Goal: Task Accomplishment & Management: Manage account settings

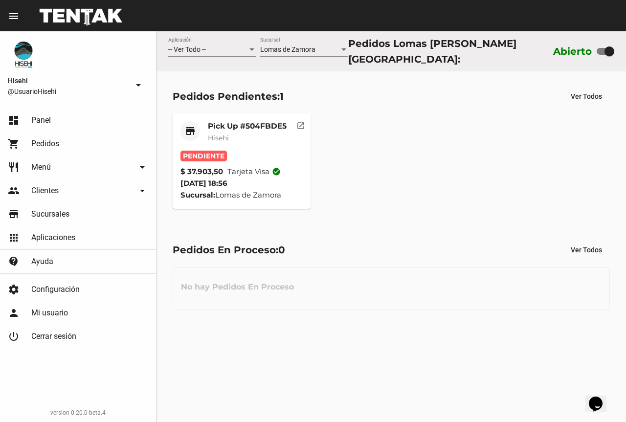
click at [234, 127] on mat-card-title "Pick Up #504FBDE5" at bounding box center [247, 126] width 79 height 10
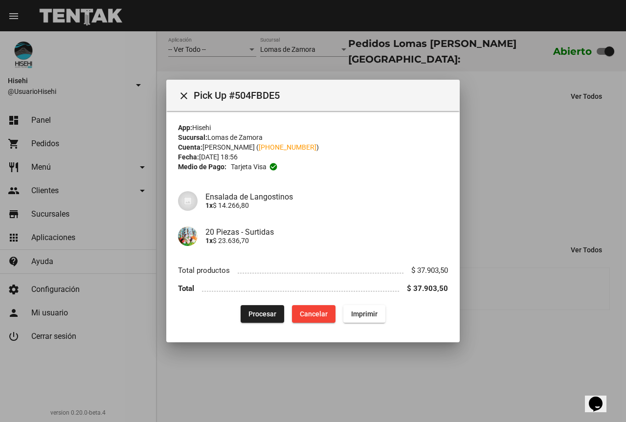
click at [545, 191] on div at bounding box center [313, 211] width 626 height 422
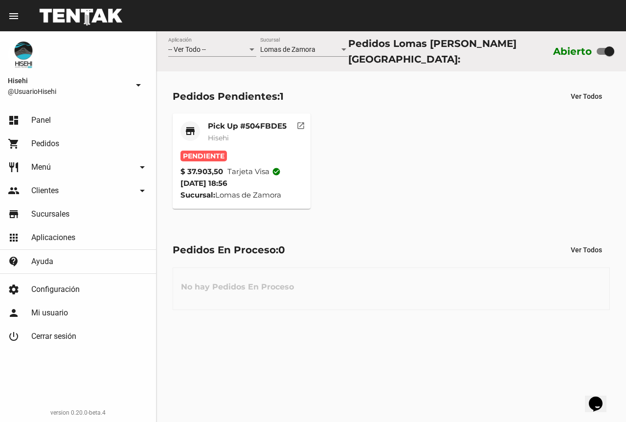
click at [246, 125] on mat-card-title "Pick Up #504FBDE5" at bounding box center [247, 126] width 79 height 10
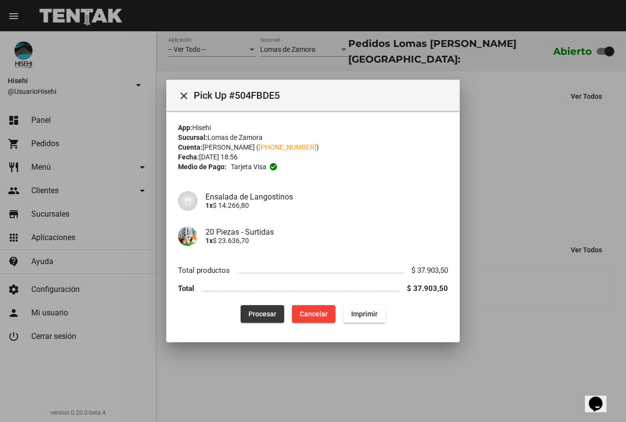
click at [270, 314] on span "Procesar" at bounding box center [262, 314] width 28 height 8
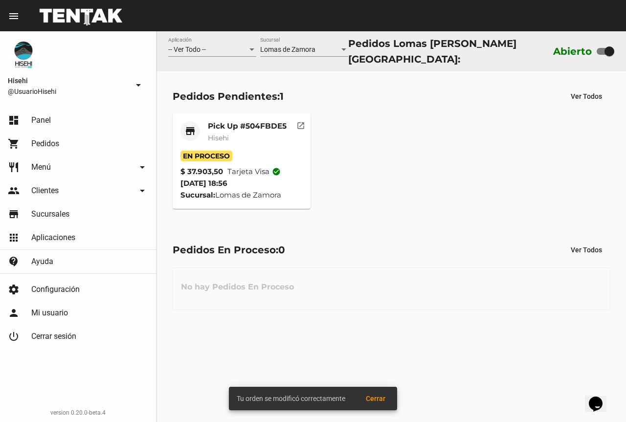
click at [241, 133] on mat-card-subtitle "Hisehi" at bounding box center [247, 138] width 79 height 10
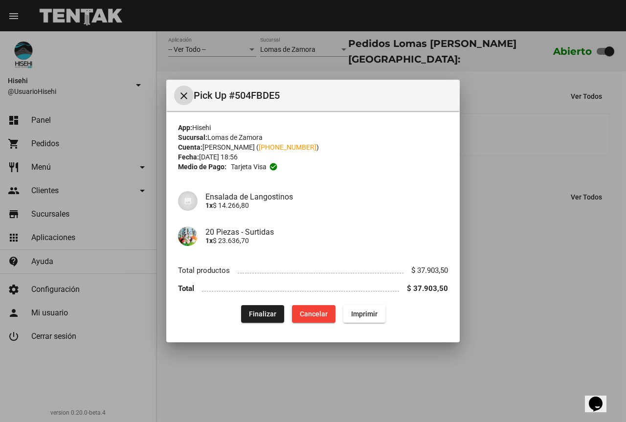
click at [498, 214] on div at bounding box center [313, 211] width 626 height 422
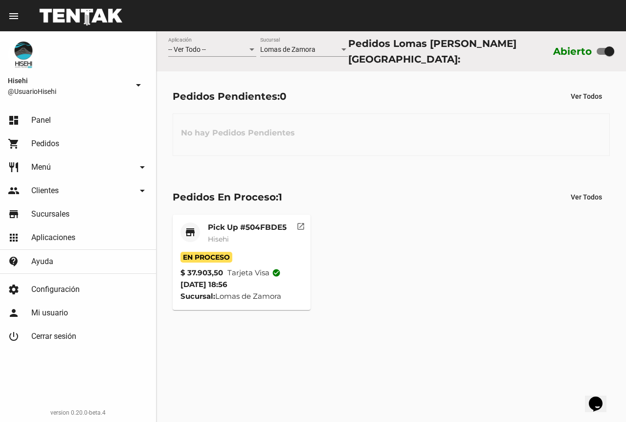
click at [252, 217] on mat-card "store Pick Up #504FBDE5 Hisehi En Proceso $ 37.903,50 Tarjeta visa check_circle…" at bounding box center [242, 262] width 138 height 95
click at [251, 222] on mat-card-title "Pick Up #504FBDE5" at bounding box center [247, 227] width 79 height 10
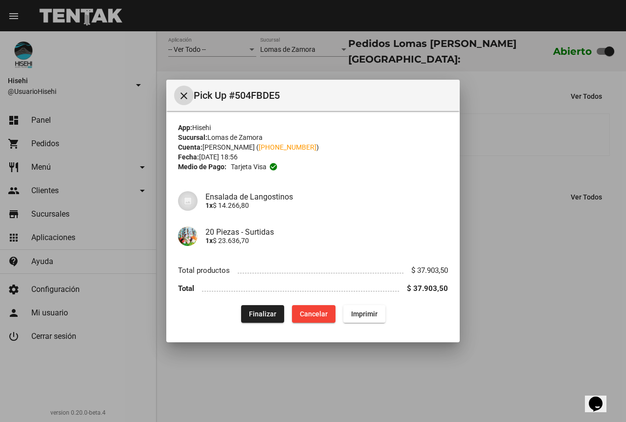
click at [545, 241] on div at bounding box center [313, 211] width 626 height 422
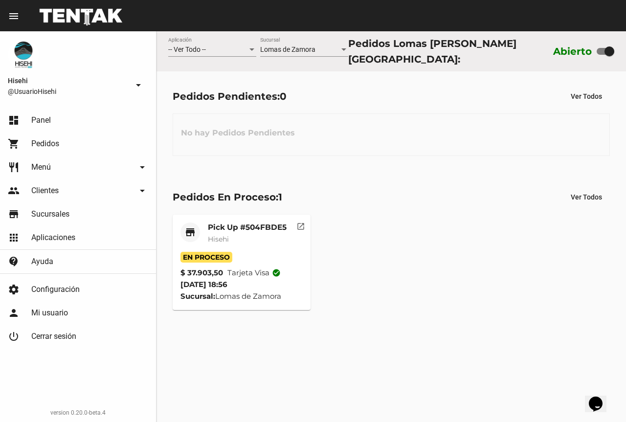
click at [250, 217] on mat-card "store Pick Up #504FBDE5 Hisehi En Proceso $ 37.903,50 Tarjeta visa check_circle…" at bounding box center [242, 262] width 138 height 95
click at [249, 226] on mat-card-title "Pick Up #504FBDE5" at bounding box center [247, 227] width 79 height 10
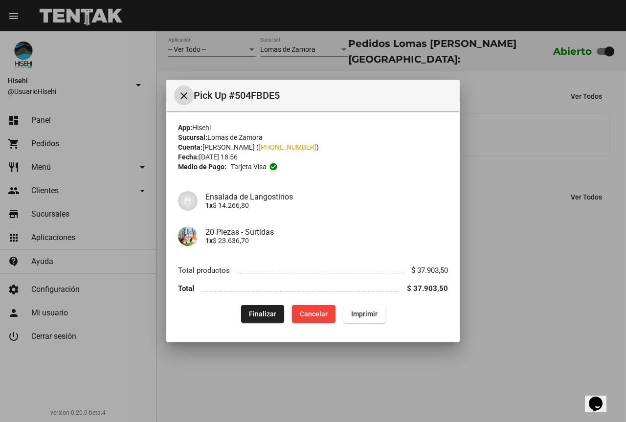
click at [531, 214] on div at bounding box center [313, 211] width 626 height 422
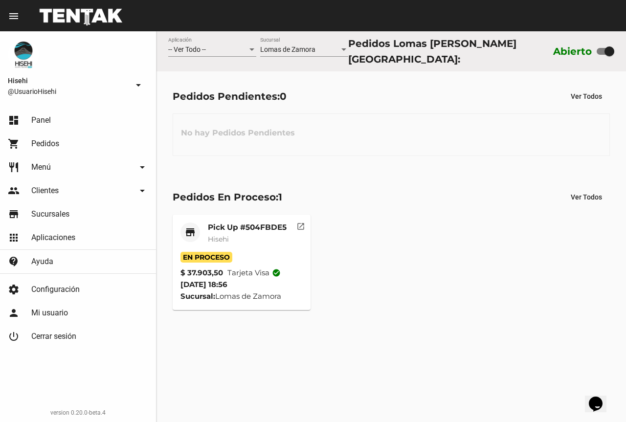
click at [240, 245] on div "Pick Up #504FBDE5 Hisehi" at bounding box center [247, 236] width 79 height 29
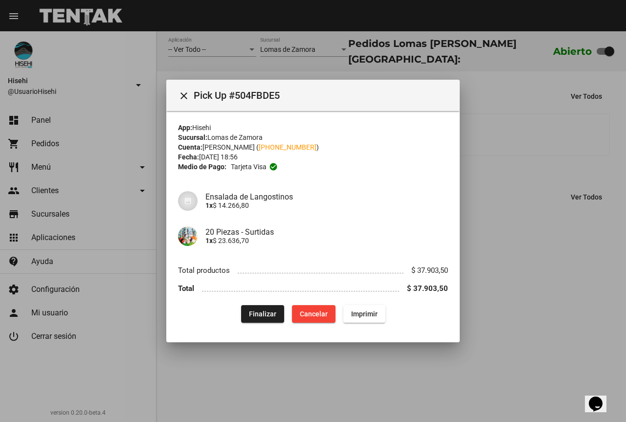
click at [514, 236] on div at bounding box center [313, 211] width 626 height 422
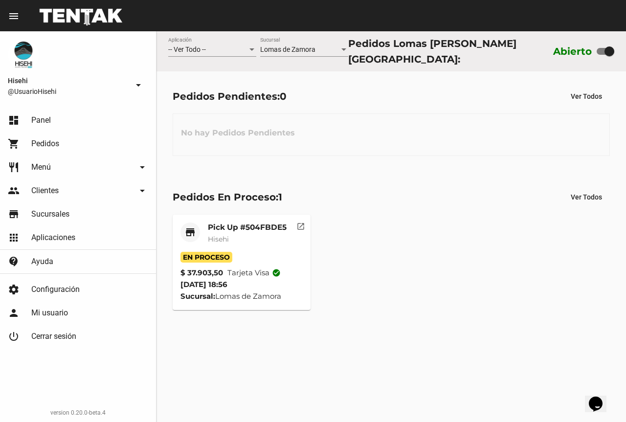
click at [235, 228] on mat-card-title "Pick Up #504FBDE5" at bounding box center [247, 227] width 79 height 10
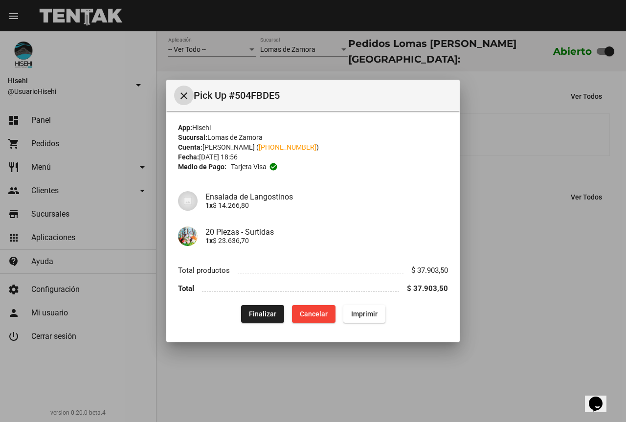
click at [268, 312] on span "Finalizar" at bounding box center [262, 314] width 27 height 8
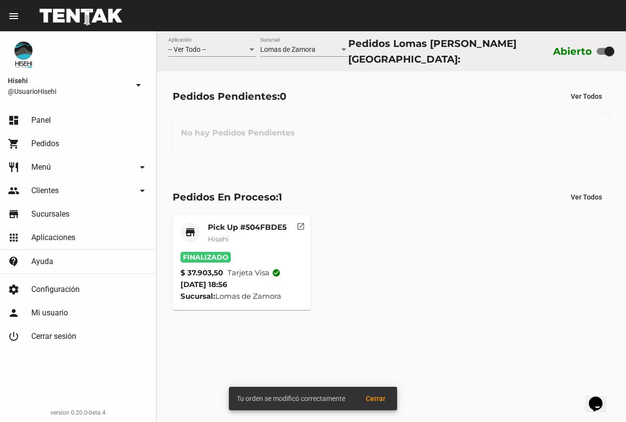
click at [513, 247] on div "store Pick Up #504FBDE5 Hisehi Finalizado $ 37.903,50 Tarjeta visa check_circle…" at bounding box center [391, 262] width 446 height 104
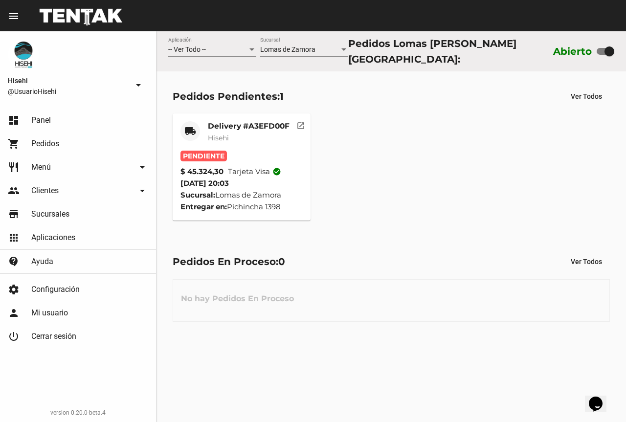
click at [236, 133] on mat-card-subtitle "Hisehi" at bounding box center [249, 138] width 82 height 10
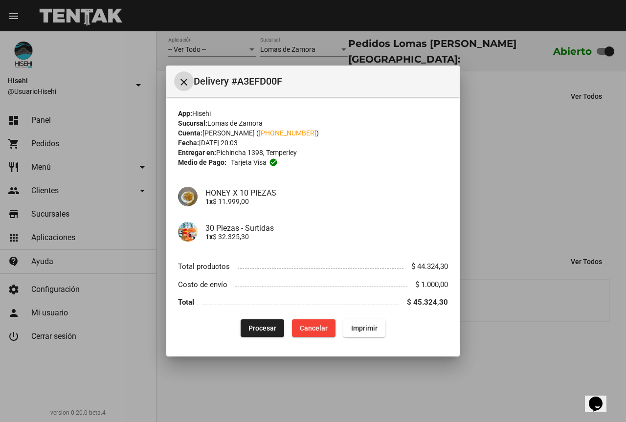
click at [256, 325] on span "Procesar" at bounding box center [262, 328] width 28 height 8
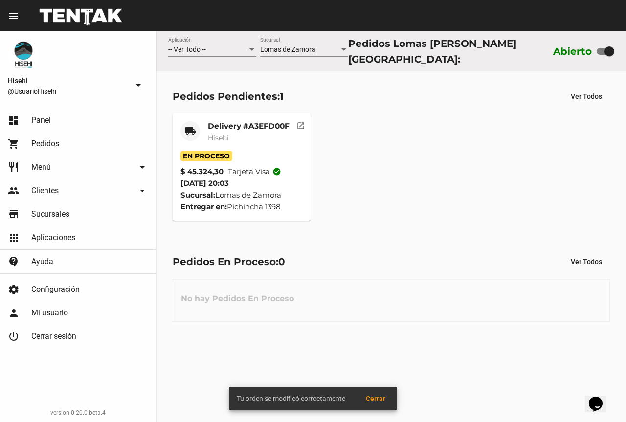
click at [235, 124] on mat-card-title "Delivery #A3EFD00F" at bounding box center [249, 126] width 82 height 10
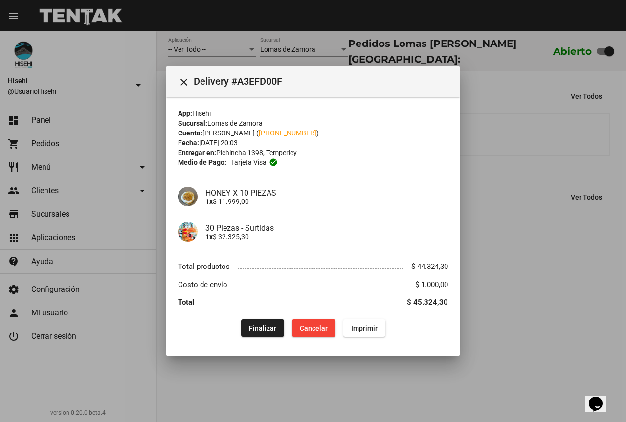
click at [490, 196] on div at bounding box center [313, 211] width 626 height 422
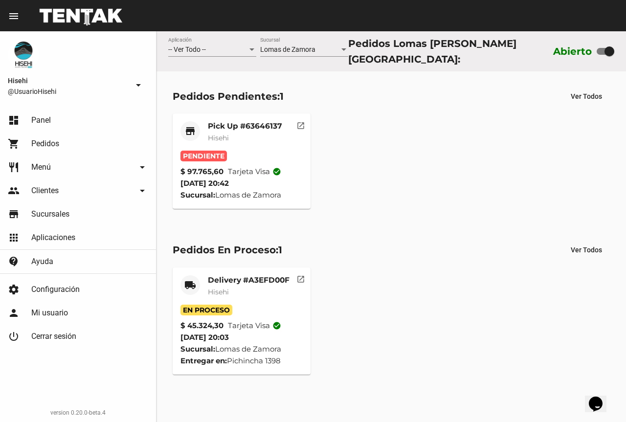
click at [229, 121] on mat-card-title "Pick Up #63646137" at bounding box center [245, 126] width 74 height 10
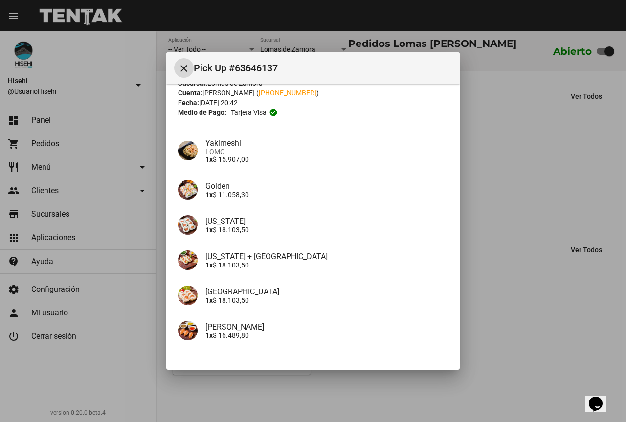
scroll to position [94, 0]
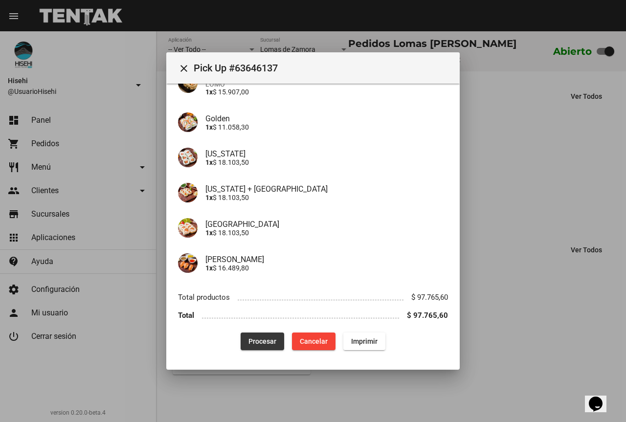
click at [250, 337] on span "Procesar" at bounding box center [262, 341] width 28 height 8
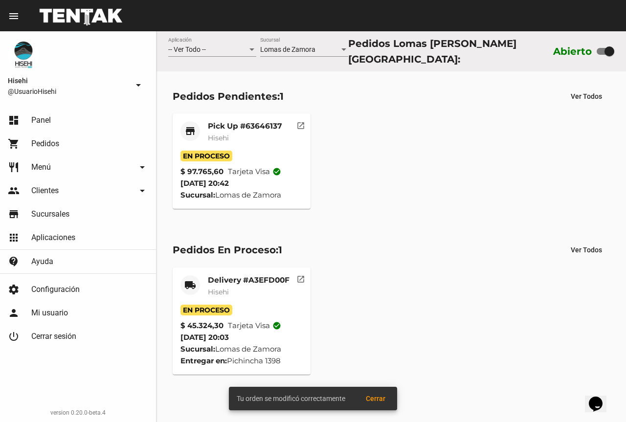
click at [246, 121] on mat-card-title "Pick Up #63646137" at bounding box center [245, 126] width 74 height 10
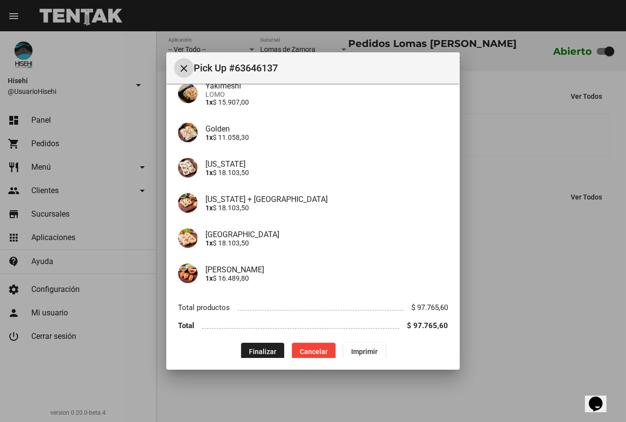
scroll to position [94, 0]
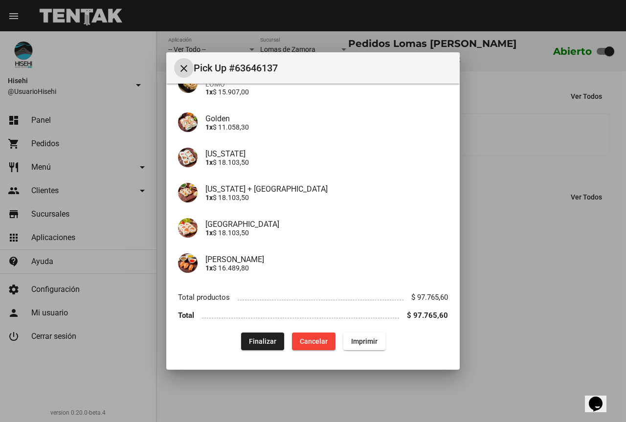
drag, startPoint x: 580, startPoint y: 247, endPoint x: 447, endPoint y: 225, distance: 135.2
click at [580, 249] on div at bounding box center [313, 211] width 626 height 422
